Goal: Task Accomplishment & Management: Use online tool/utility

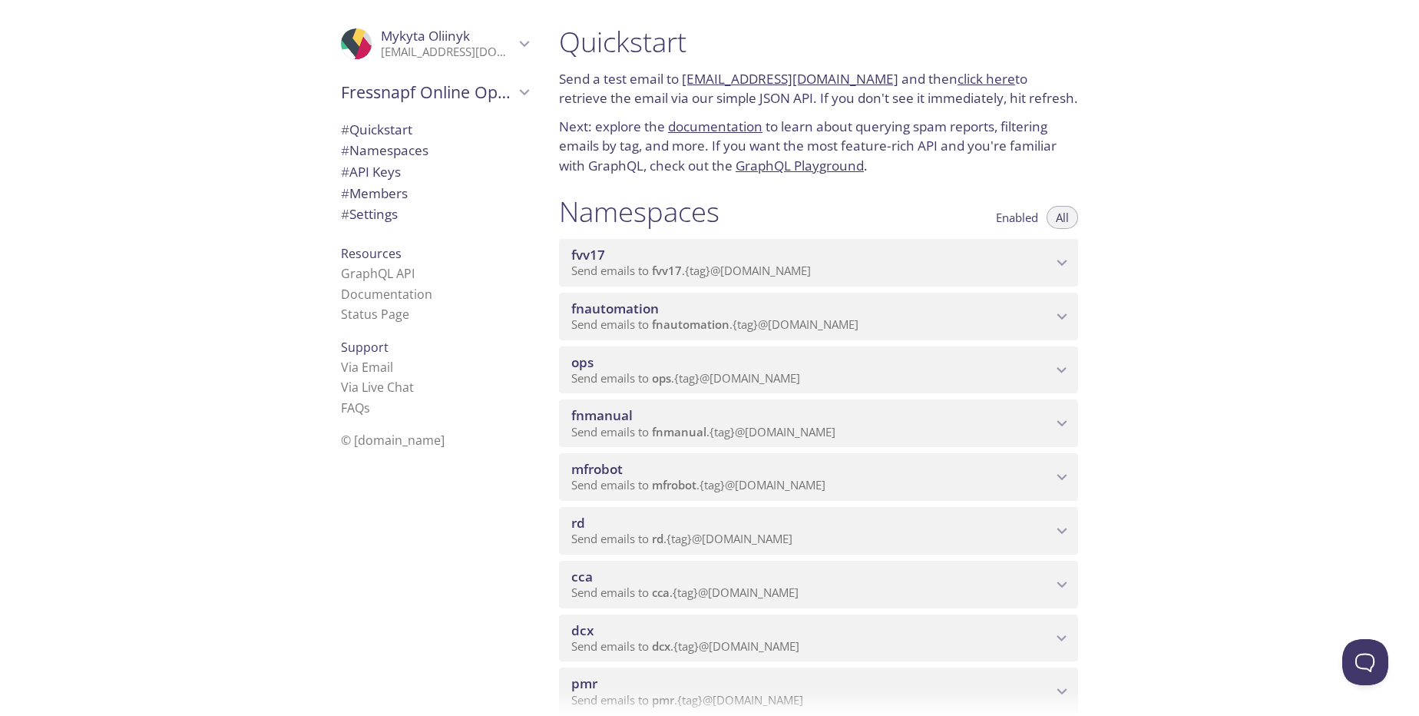
click at [981, 432] on p "Send emails to fnmanual . {tag} @[DOMAIN_NAME]" at bounding box center [811, 432] width 481 height 15
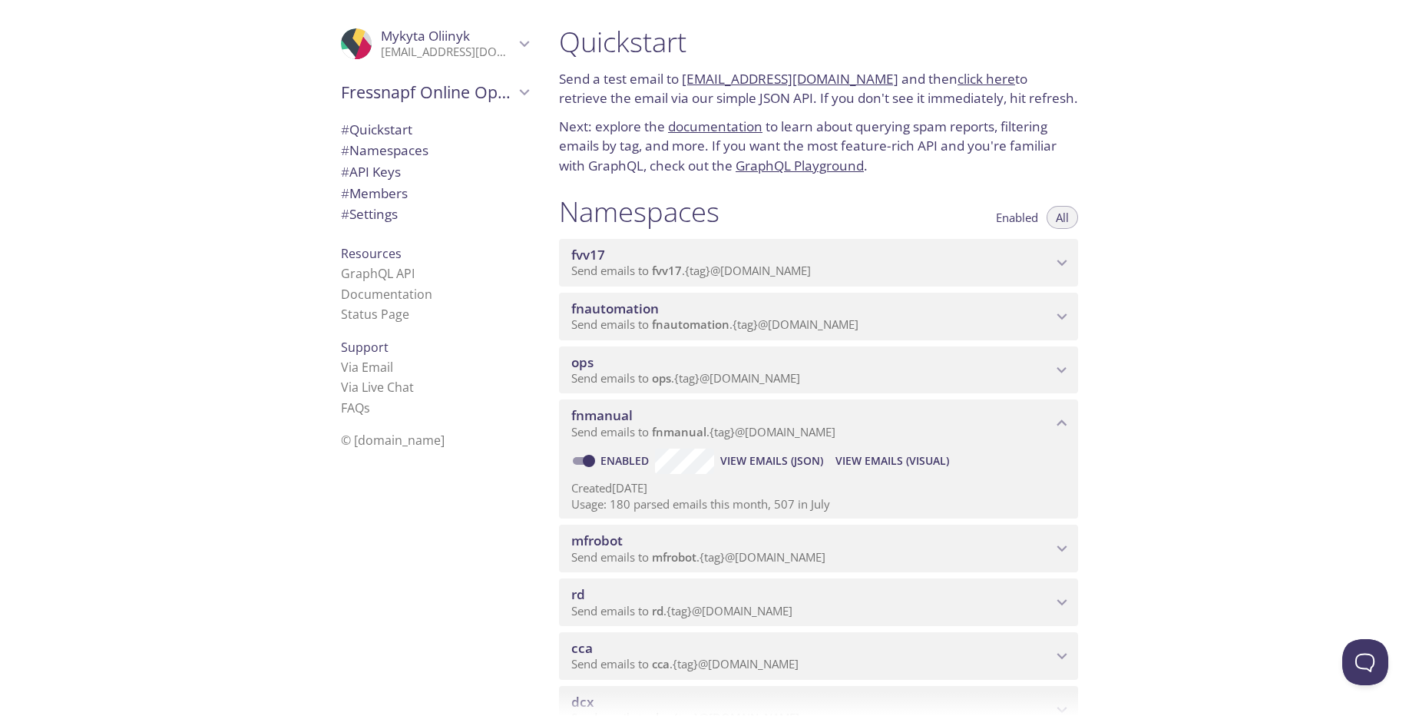
click at [879, 459] on span "View Emails (Visual)" at bounding box center [893, 461] width 114 height 18
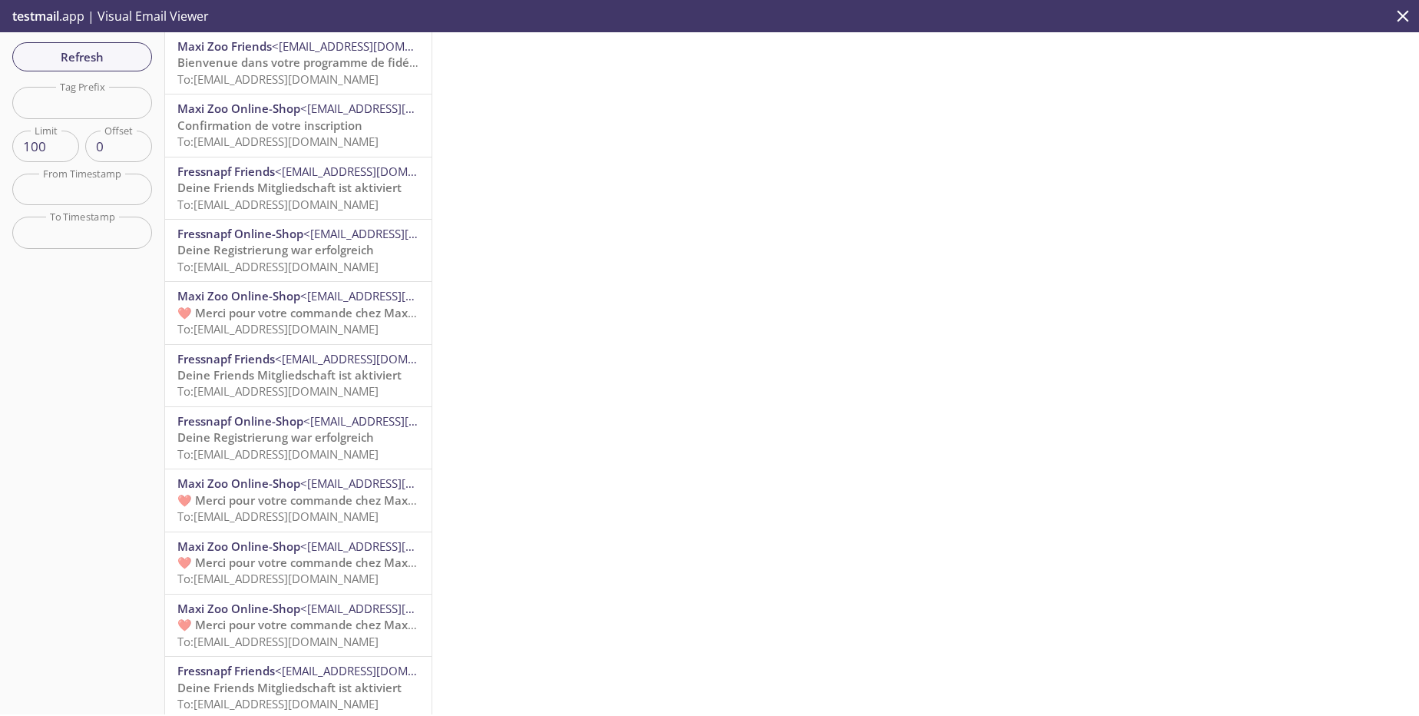
click at [350, 70] on span "Bienvenue dans votre programme de fidélité Friends" at bounding box center [323, 62] width 293 height 15
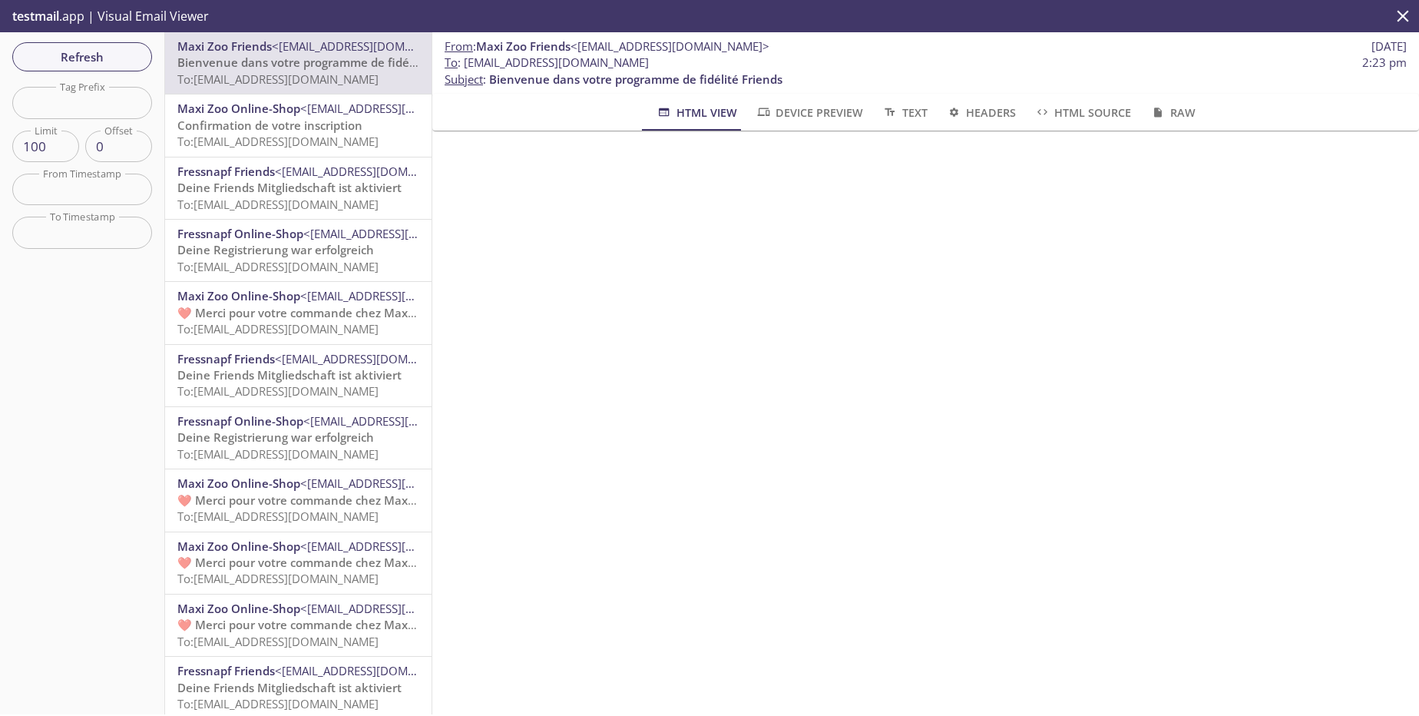
drag, startPoint x: 727, startPoint y: 65, endPoint x: 462, endPoint y: 62, distance: 265.0
click at [462, 62] on span "To : [EMAIL_ADDRESS][DOMAIN_NAME] 2:23 pm" at bounding box center [926, 63] width 962 height 16
copy span "[EMAIL_ADDRESS][DOMAIN_NAME]"
